Goal: Transaction & Acquisition: Purchase product/service

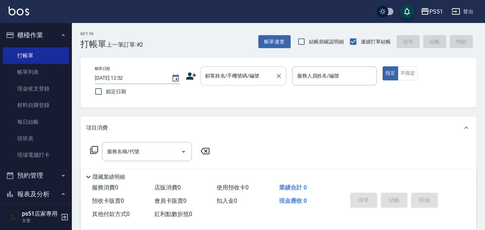
click at [226, 78] on input "顧客姓名/手機號碼/編號" at bounding box center [237, 76] width 69 height 13
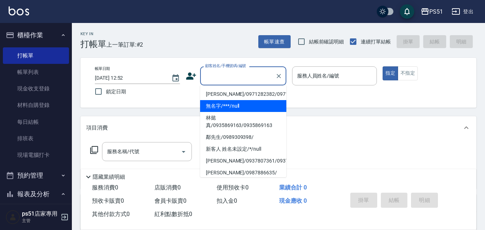
click at [230, 108] on li "無名字/***/null" at bounding box center [243, 106] width 86 height 12
type input "無名字/***/null"
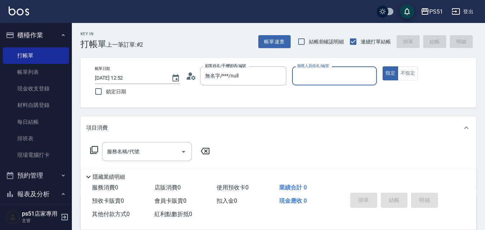
click at [332, 76] on input "服務人員姓名/編號" at bounding box center [334, 76] width 79 height 13
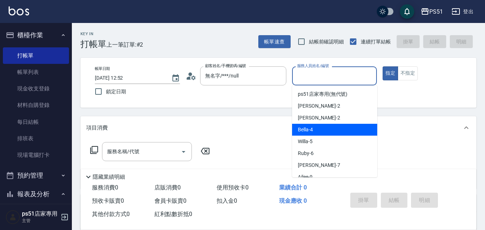
click at [316, 126] on div "Bella -4" at bounding box center [334, 130] width 85 height 12
type input "Bella-4"
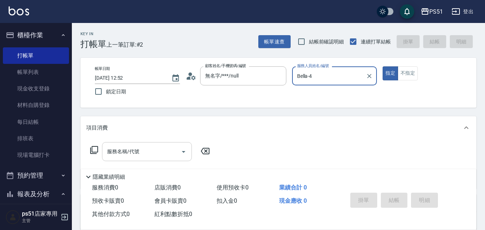
click at [150, 142] on div "服務名稱/代號" at bounding box center [147, 151] width 90 height 19
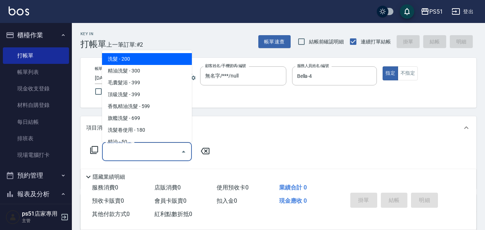
click at [156, 54] on span "洗髮 - 200" at bounding box center [147, 59] width 90 height 12
type input "洗髮(101)"
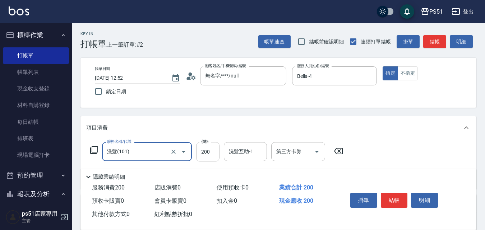
click at [214, 154] on input "200" at bounding box center [207, 151] width 23 height 19
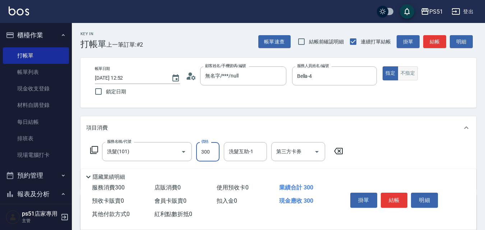
type input "300"
click at [406, 73] on button "不指定" at bounding box center [408, 73] width 20 height 14
click at [430, 40] on button "結帳" at bounding box center [434, 41] width 23 height 13
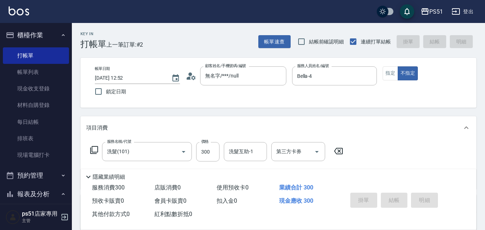
type input "[DATE] 15:13"
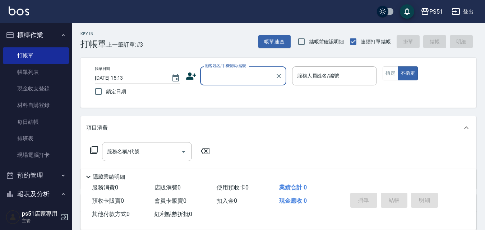
click at [212, 78] on div "顧客姓名/手機號碼/編號 顧客姓名/手機號碼/編號" at bounding box center [243, 75] width 86 height 19
click at [226, 80] on input "顧客姓名/手機號碼/編號" at bounding box center [237, 76] width 69 height 13
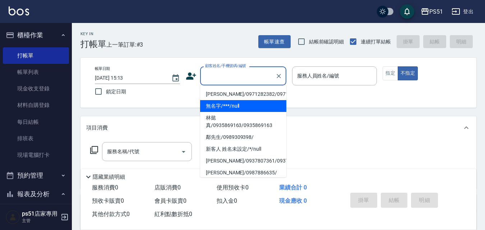
click at [221, 110] on li "無名字/***/null" at bounding box center [243, 106] width 86 height 12
type input "無名字/***/null"
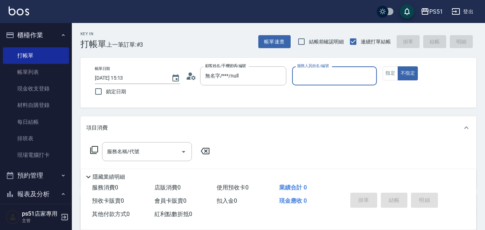
click at [347, 80] on input "服務人員姓名/編號" at bounding box center [334, 76] width 79 height 13
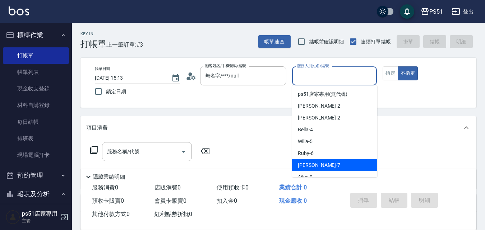
click at [320, 165] on div "[PERSON_NAME] -7" at bounding box center [334, 165] width 85 height 12
type input "[PERSON_NAME]-7"
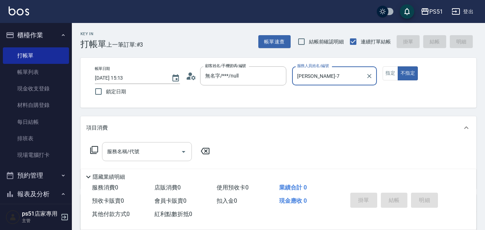
click at [159, 152] on input "服務名稱/代號" at bounding box center [141, 151] width 73 height 13
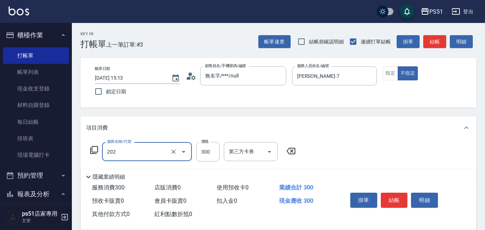
type input "Ｂ級單剪(202)"
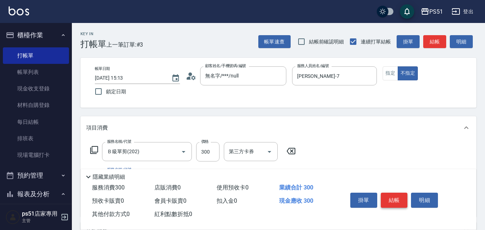
click at [397, 198] on button "結帳" at bounding box center [394, 200] width 27 height 15
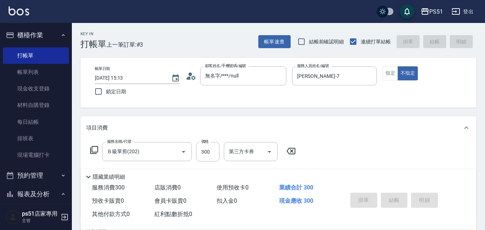
type input "[DATE] 15:17"
